Goal: Check status: Check status

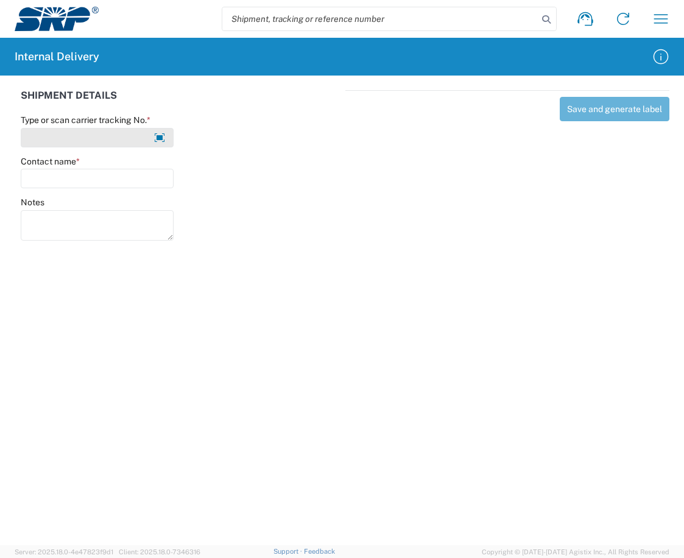
click at [121, 139] on input "Type or scan carrier tracking No. *" at bounding box center [97, 137] width 153 height 19
type input "J"
click at [385, 15] on input "search" at bounding box center [379, 18] width 315 height 23
click at [344, 21] on input "search" at bounding box center [379, 18] width 315 height 23
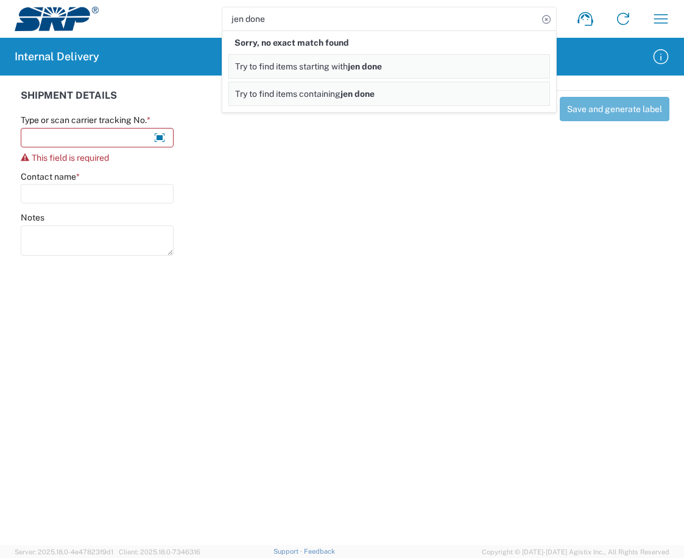
click at [299, 15] on input "jen done" at bounding box center [379, 18] width 315 height 23
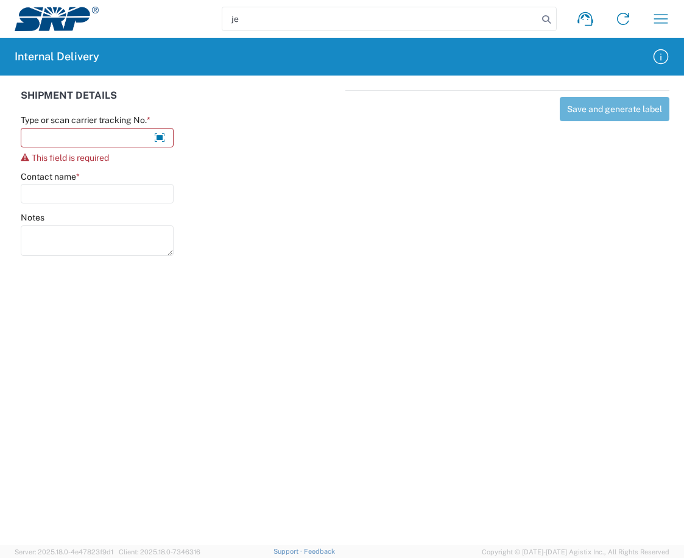
type input "j"
click at [326, 19] on input "search" at bounding box center [379, 18] width 315 height 23
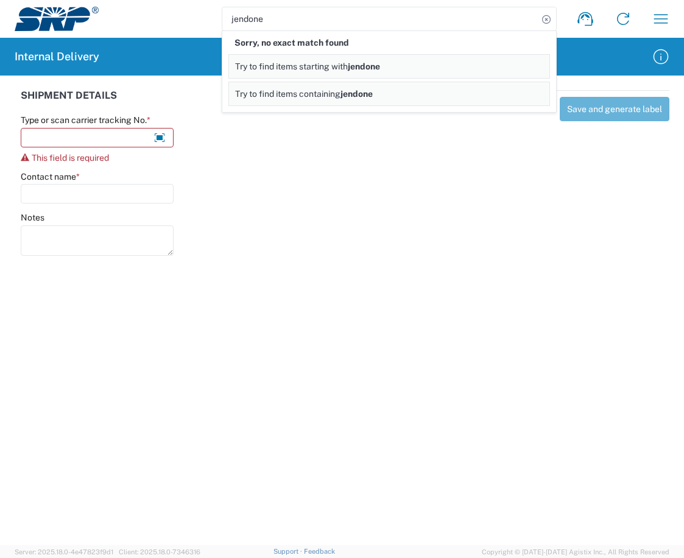
click at [362, 69] on span "jendone" at bounding box center [364, 67] width 32 height 10
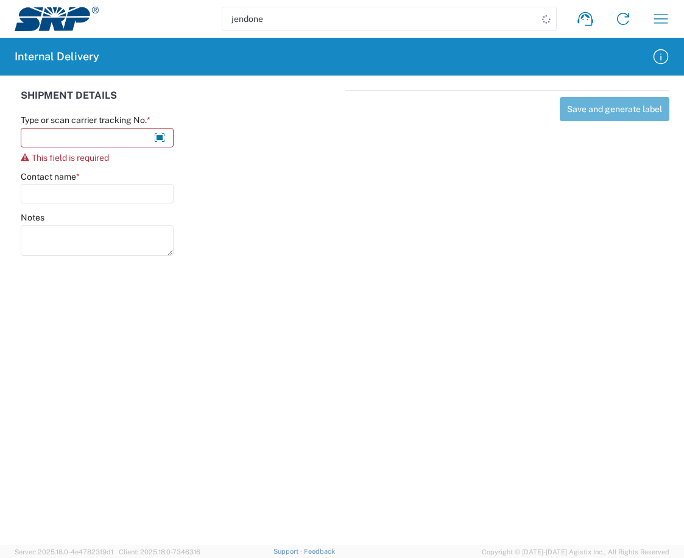
click at [267, 16] on input "jendone" at bounding box center [379, 18] width 315 height 23
type input "j"
